Goal: Task Accomplishment & Management: Use online tool/utility

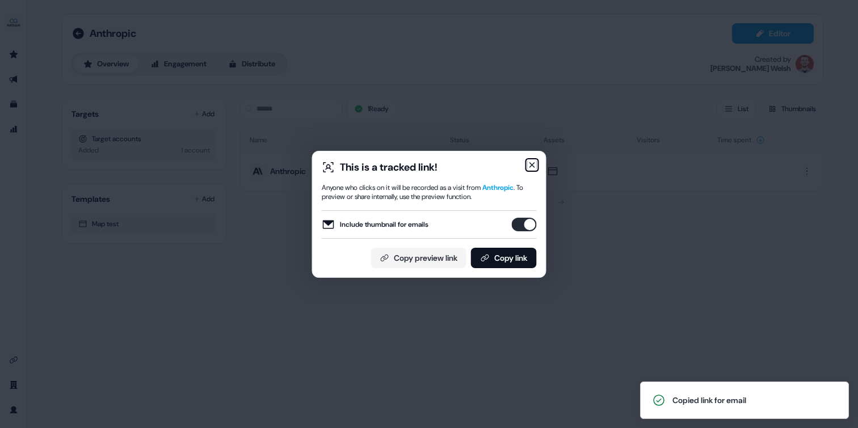
click at [533, 163] on icon "button" at bounding box center [532, 165] width 5 height 5
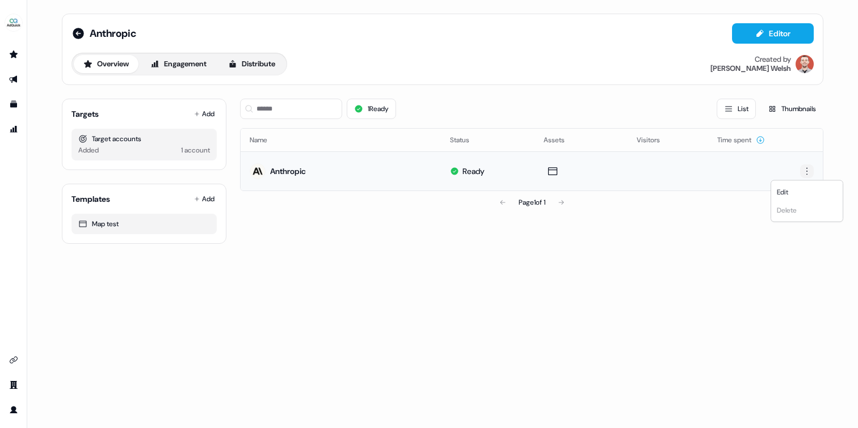
click at [806, 172] on html "For the best experience switch devices to a bigger screen. Go to [DOMAIN_NAME] …" at bounding box center [429, 214] width 858 height 428
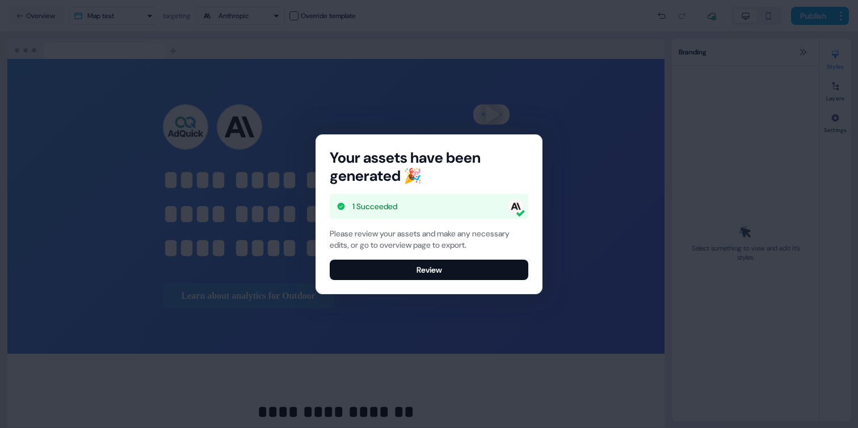
click at [449, 317] on div "Your assets have been generated 🎉 1 Succeeded Please review your assets and mak…" at bounding box center [429, 214] width 858 height 428
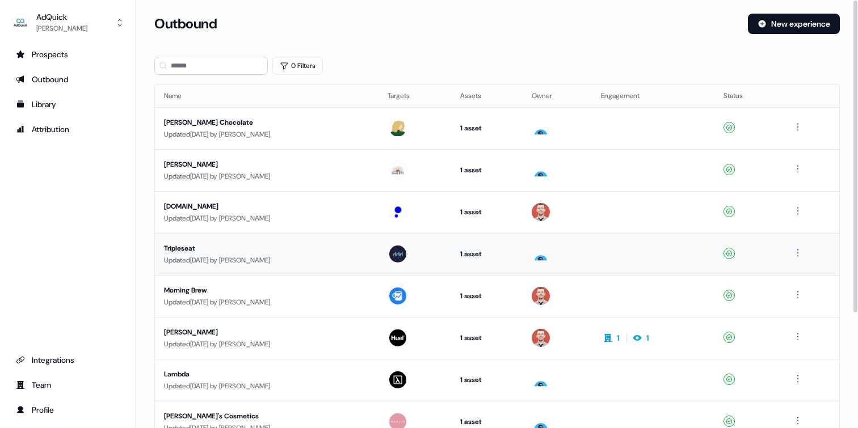
scroll to position [158, 0]
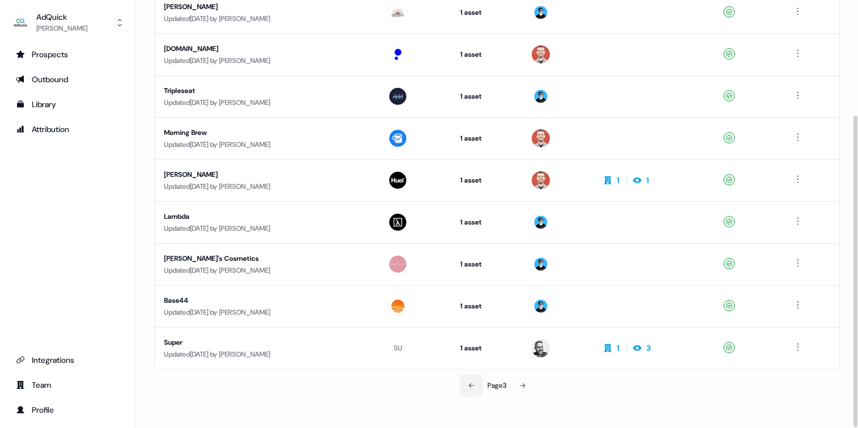
click at [468, 387] on icon at bounding box center [471, 385] width 7 height 7
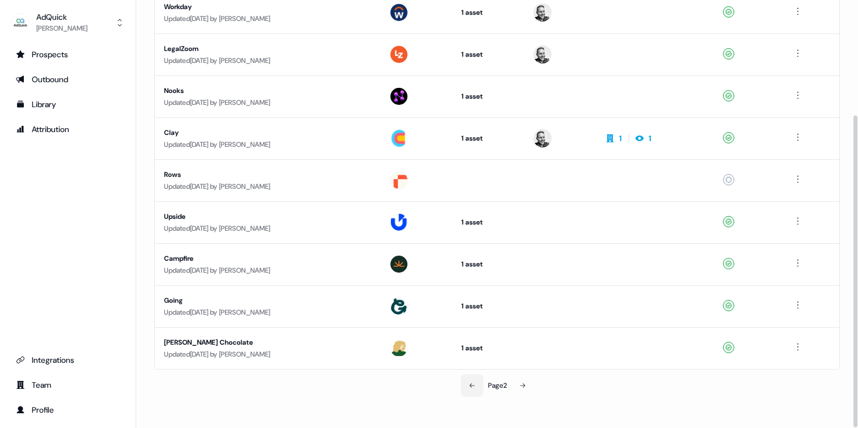
click at [468, 387] on icon at bounding box center [471, 385] width 7 height 7
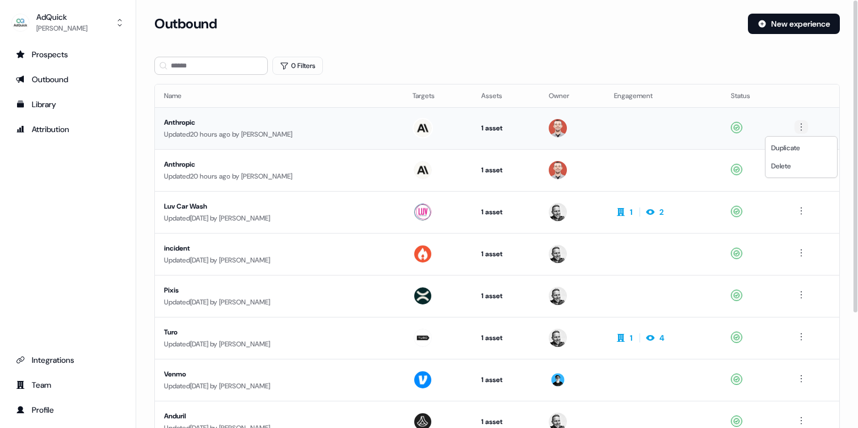
click at [800, 128] on html "For the best experience switch devices to a bigger screen. Go to [DOMAIN_NAME] …" at bounding box center [429, 214] width 858 height 428
click at [793, 153] on div "Duplicate" at bounding box center [800, 148] width 67 height 18
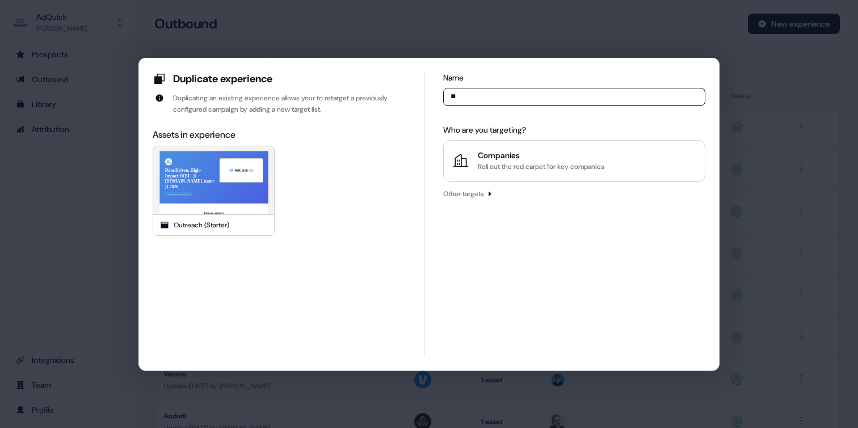
type input "*"
type input "********"
click at [512, 165] on div "Roll out the red carpet for key companies" at bounding box center [541, 166] width 126 height 11
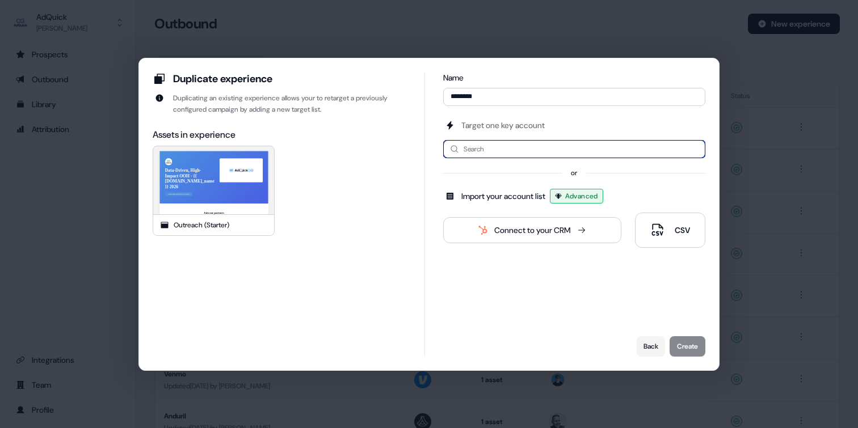
click at [510, 151] on input at bounding box center [574, 149] width 262 height 18
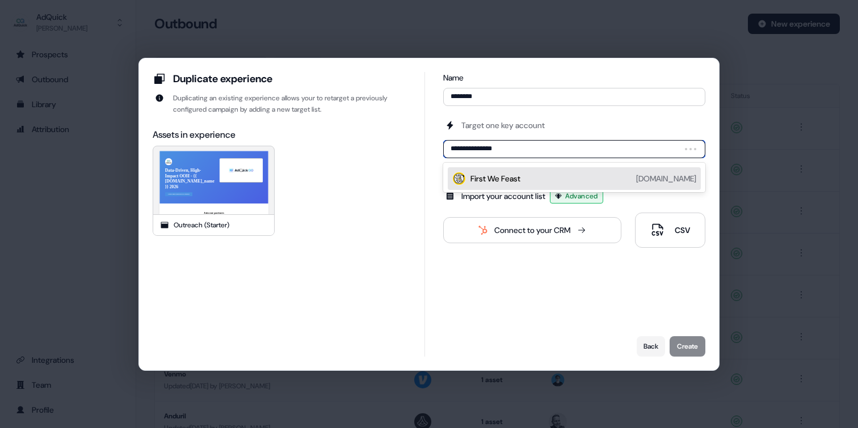
type input "**********"
click at [530, 178] on div "First We Feast [DOMAIN_NAME]" at bounding box center [583, 179] width 226 height 14
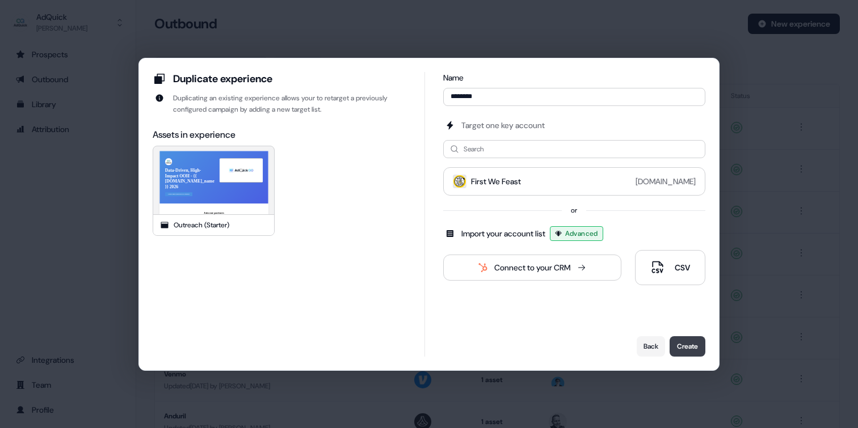
click at [691, 343] on button "Create" at bounding box center [687, 346] width 36 height 20
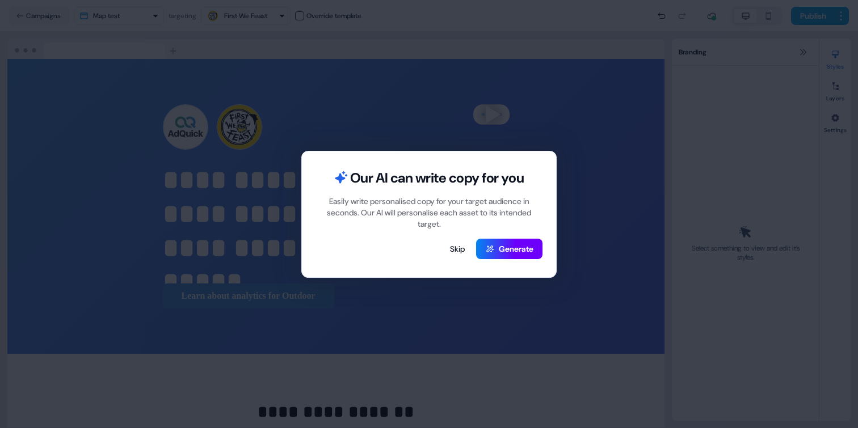
click at [509, 246] on button "Generate" at bounding box center [509, 249] width 66 height 20
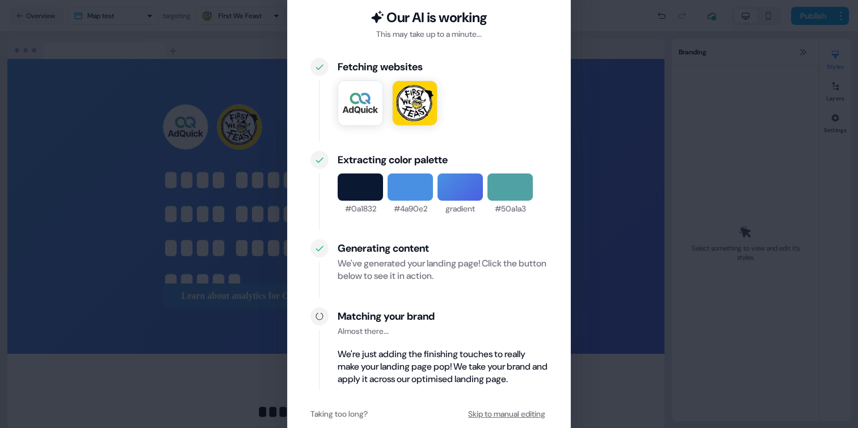
click at [498, 412] on button "Skip to manual editing" at bounding box center [507, 414] width 82 height 20
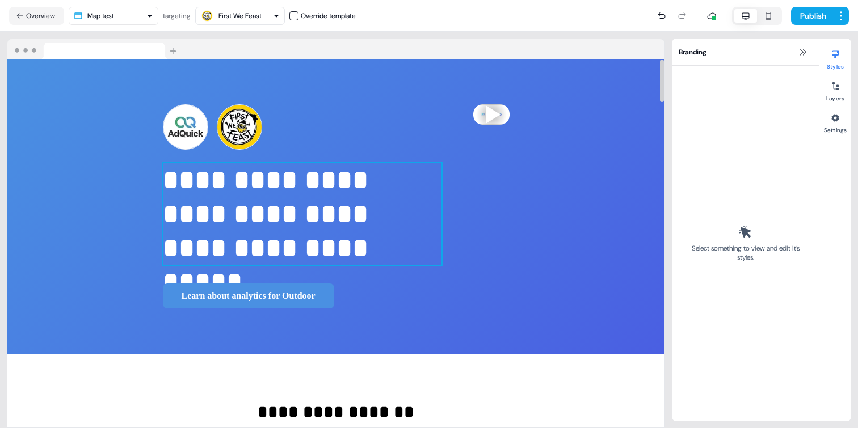
click at [163, 243] on p "**********" at bounding box center [302, 214] width 278 height 102
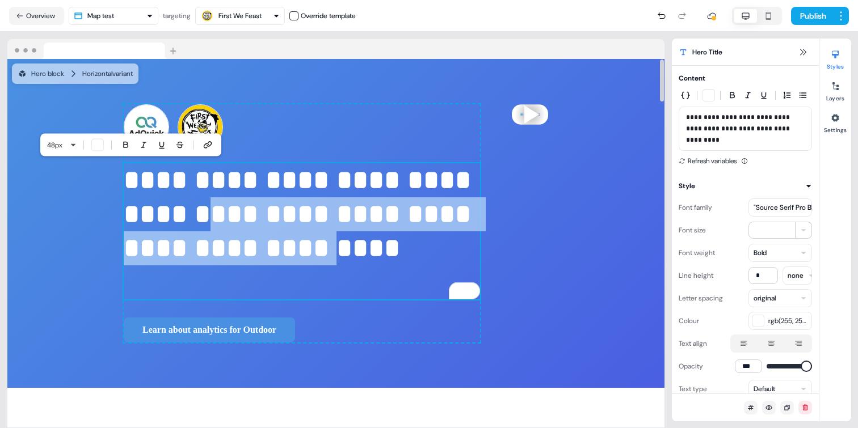
drag, startPoint x: 69, startPoint y: 280, endPoint x: 130, endPoint y: 223, distance: 83.9
click at [130, 223] on p "**********" at bounding box center [302, 231] width 356 height 136
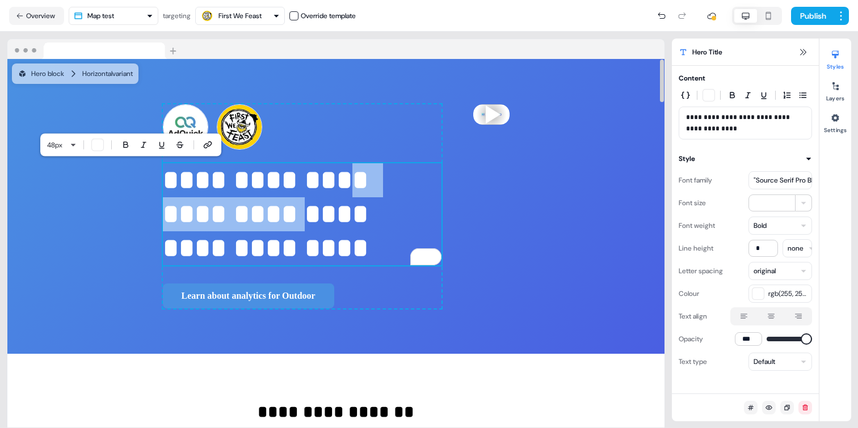
drag, startPoint x: 129, startPoint y: 214, endPoint x: 208, endPoint y: 187, distance: 83.8
click at [208, 187] on p "**********" at bounding box center [302, 214] width 278 height 102
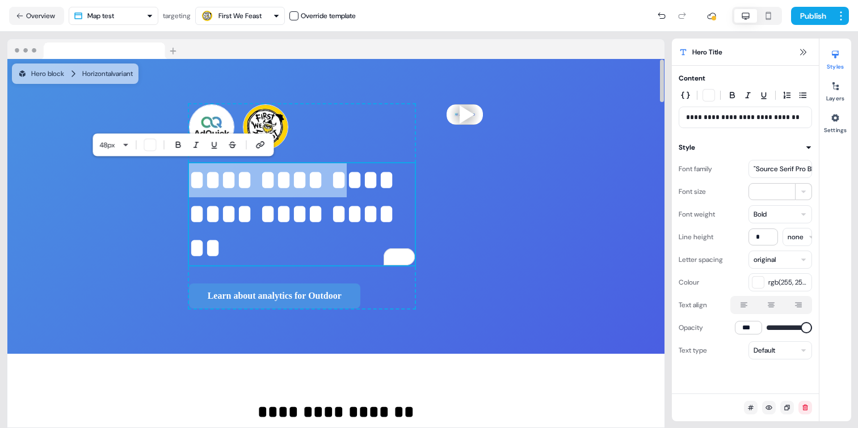
drag, startPoint x: 237, startPoint y: 180, endPoint x: 100, endPoint y: 184, distance: 137.3
click at [189, 184] on p "**********" at bounding box center [302, 214] width 226 height 102
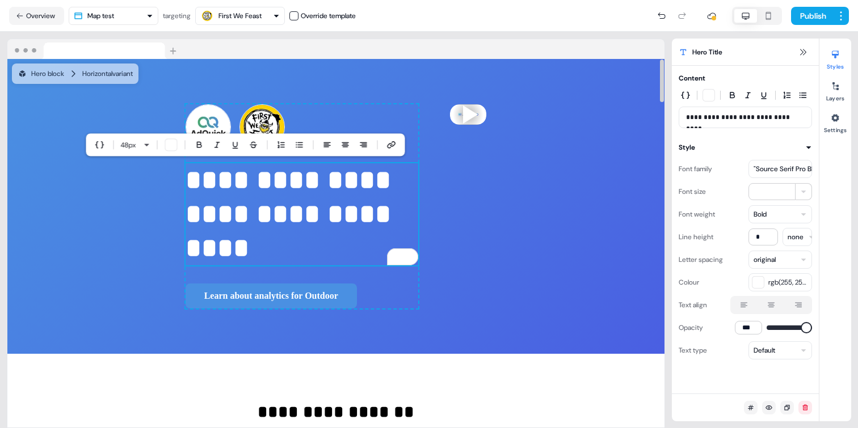
click at [185, 215] on p "**********" at bounding box center [301, 214] width 233 height 102
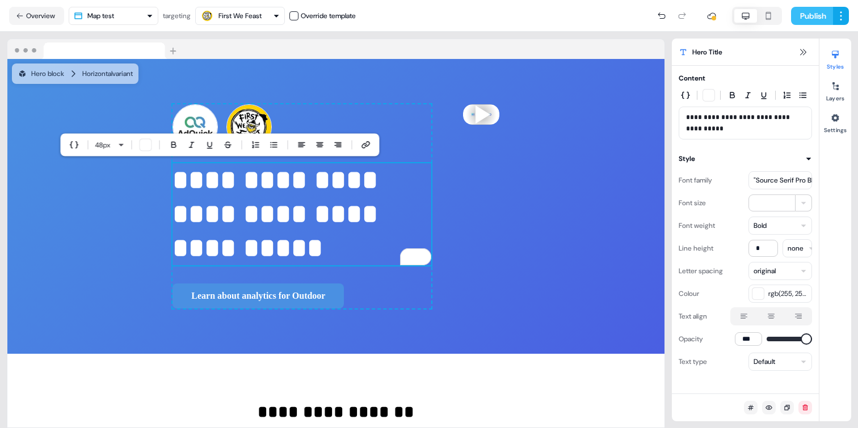
click at [813, 20] on button "Publish" at bounding box center [812, 16] width 42 height 18
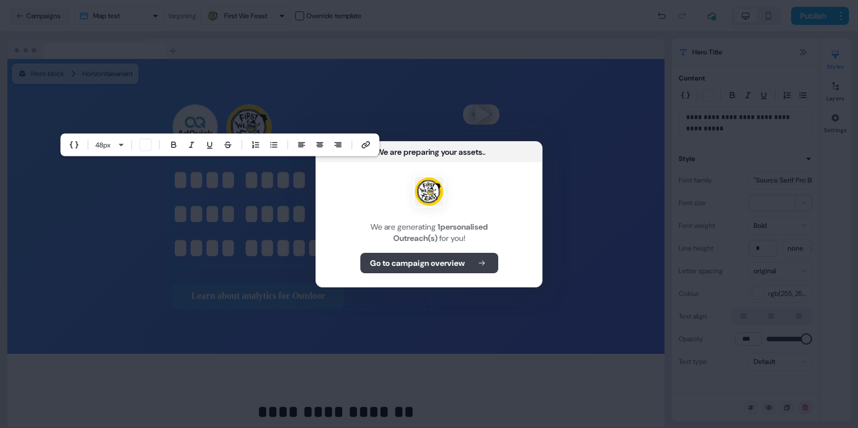
click at [444, 263] on b "Go to campaign overview" at bounding box center [417, 263] width 95 height 11
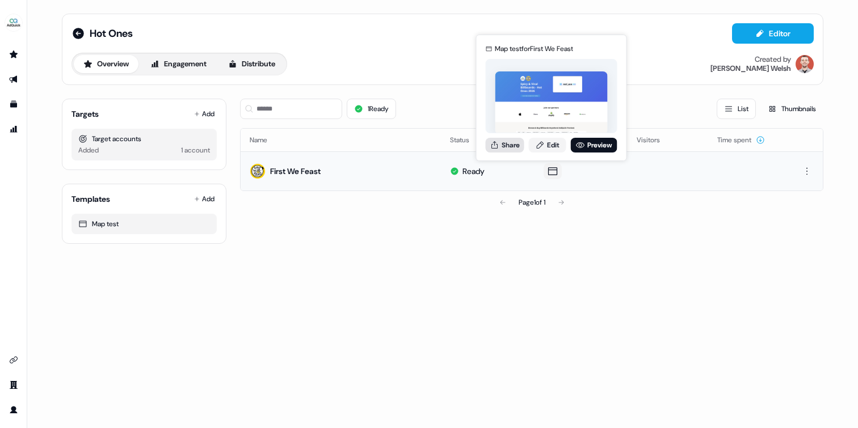
click at [511, 144] on button "Share" at bounding box center [505, 145] width 39 height 15
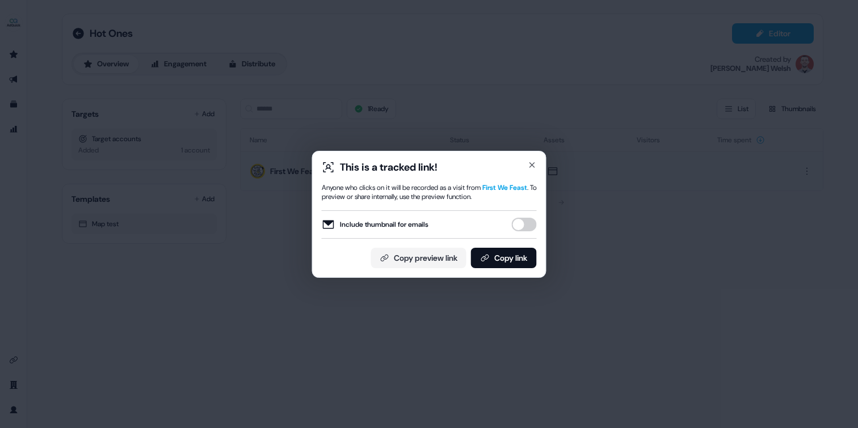
click at [526, 221] on button "Include thumbnail for emails" at bounding box center [524, 225] width 25 height 14
click at [505, 257] on button "Copy link" at bounding box center [504, 258] width 66 height 20
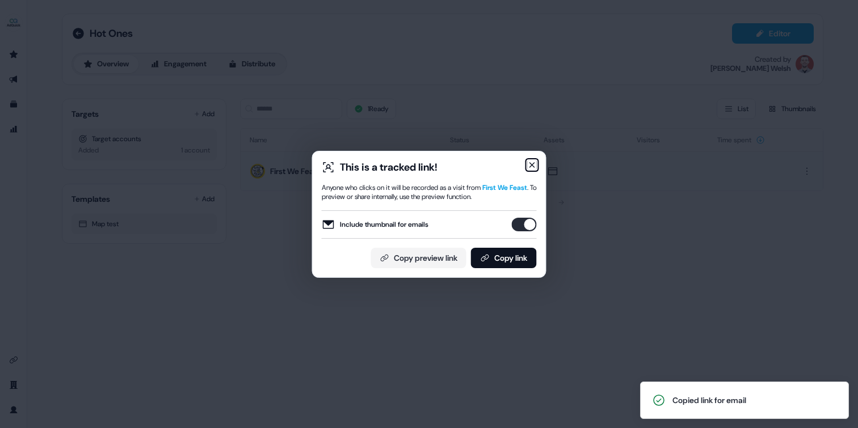
click at [531, 167] on icon "button" at bounding box center [531, 165] width 9 height 9
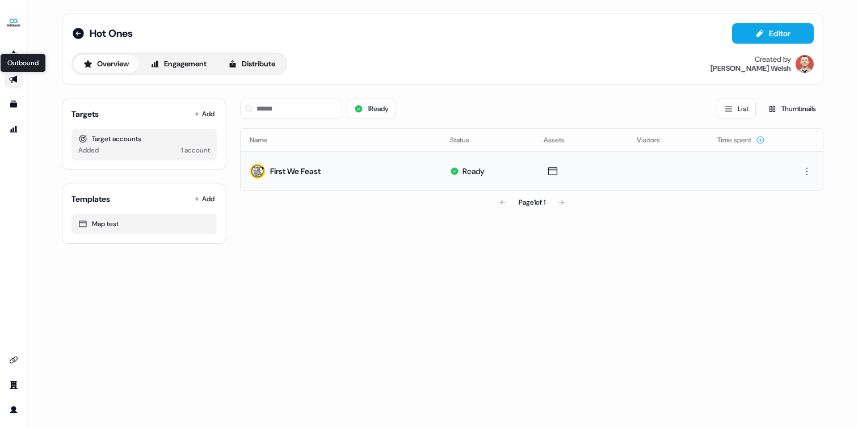
click at [14, 82] on icon "Go to outbound experience" at bounding box center [13, 79] width 9 height 9
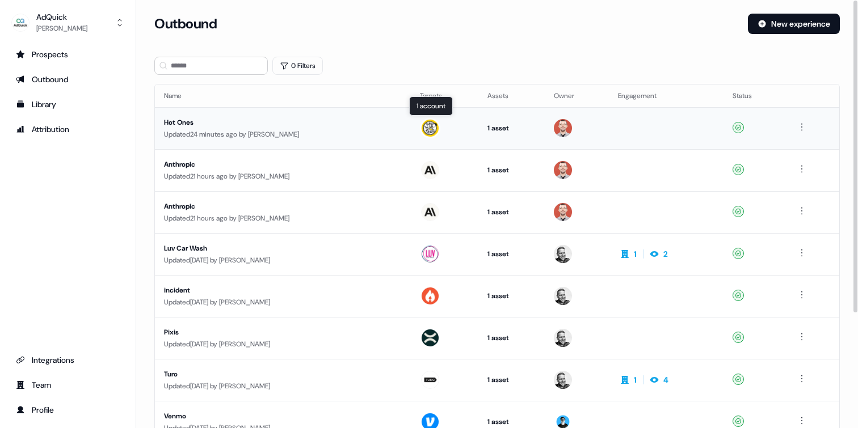
click at [421, 125] on img at bounding box center [430, 128] width 18 height 18
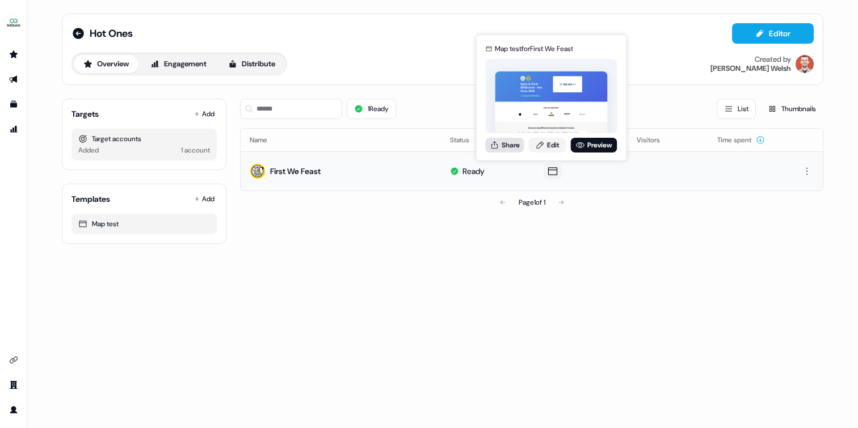
click at [512, 147] on button "Share" at bounding box center [505, 145] width 39 height 15
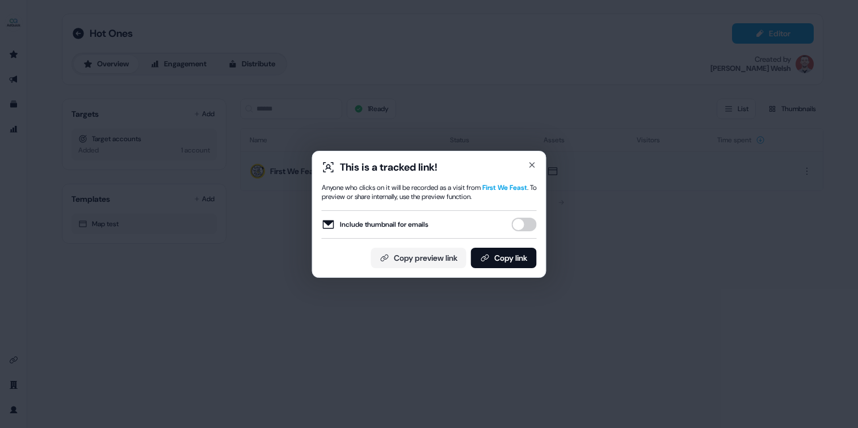
click at [525, 225] on button "Include thumbnail for emails" at bounding box center [524, 225] width 25 height 14
click at [506, 258] on button "Copy link" at bounding box center [504, 258] width 66 height 20
